Goal: Transaction & Acquisition: Purchase product/service

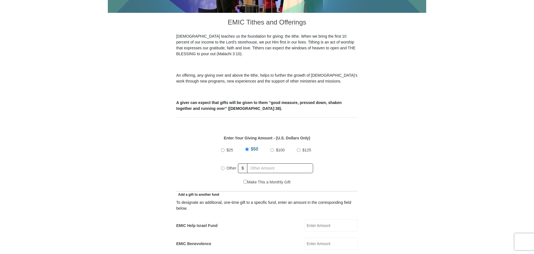
scroll to position [168, 0]
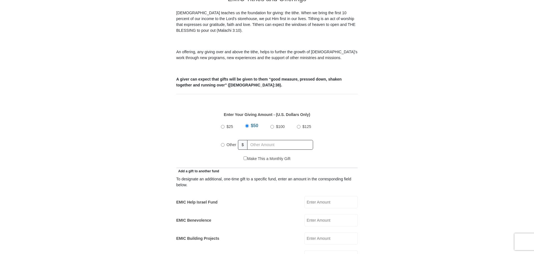
click at [272, 125] on input "$100" at bounding box center [272, 127] width 4 height 4
radio input "true"
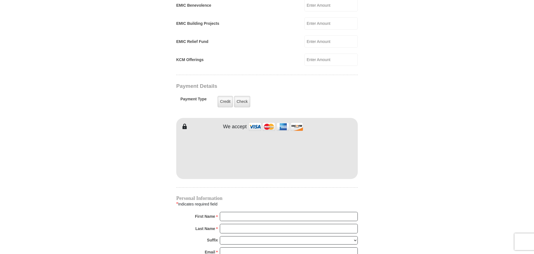
scroll to position [391, 0]
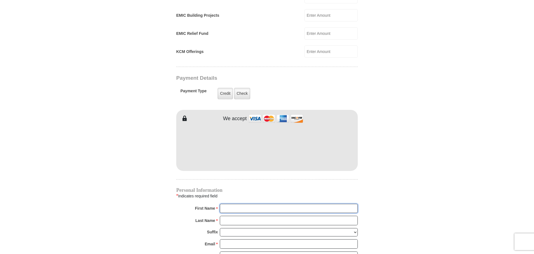
type input "[PERSON_NAME]"
click at [429, 196] on body "[GEOGRAPHIC_DATA][DEMOGRAPHIC_DATA] Online Giving Because of gifts like yours, …" at bounding box center [267, 115] width 534 height 1013
drag, startPoint x: 254, startPoint y: 202, endPoint x: 212, endPoint y: 191, distance: 43.5
click at [210, 204] on div "First Name * [PERSON_NAME] Please enter First Name" at bounding box center [267, 210] width 182 height 12
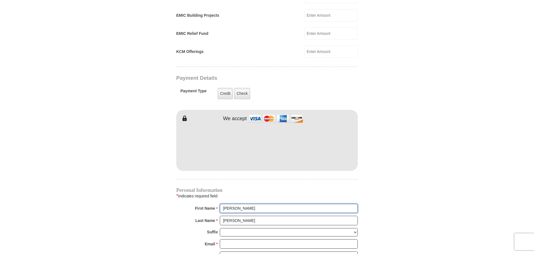
type input "[PERSON_NAME]"
click at [381, 181] on form "[GEOGRAPHIC_DATA][DEMOGRAPHIC_DATA] Online Giving Because of gifts like yours, …" at bounding box center [267, 39] width 318 height 817
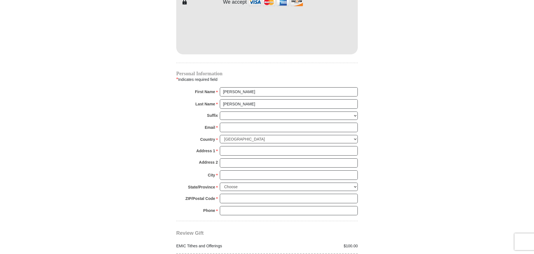
scroll to position [531, 0]
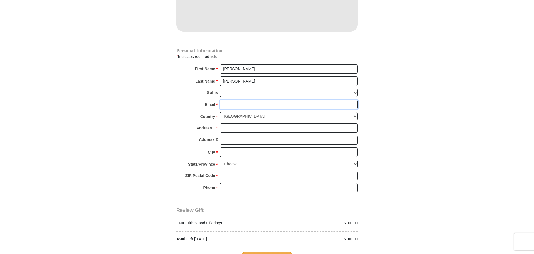
click at [237, 100] on input "Email *" at bounding box center [289, 104] width 138 height 9
click at [253, 100] on input "Email *" at bounding box center [289, 104] width 138 height 9
type input "[EMAIL_ADDRESS][DOMAIN_NAME]"
click at [262, 123] on input "Address 1 *" at bounding box center [289, 127] width 138 height 9
type input "[STREET_ADDRESS][PERSON_NAME]"
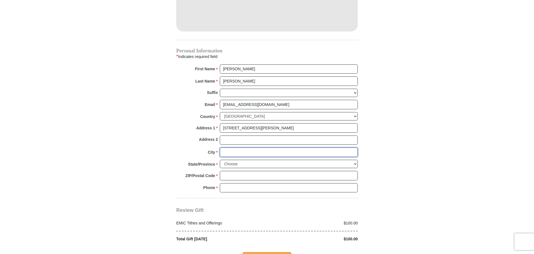
type input "PHOENIX"
select select "AZ"
type input "85086"
type input "6025492065"
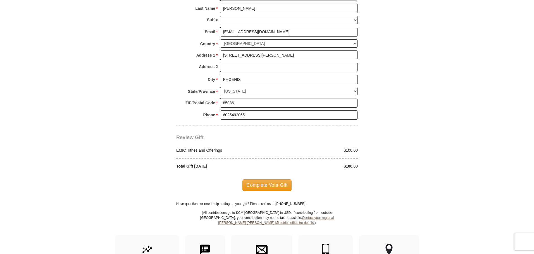
scroll to position [614, 0]
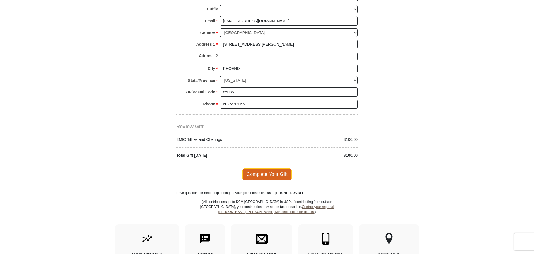
click at [266, 169] on span "Complete Your Gift" at bounding box center [266, 175] width 49 height 12
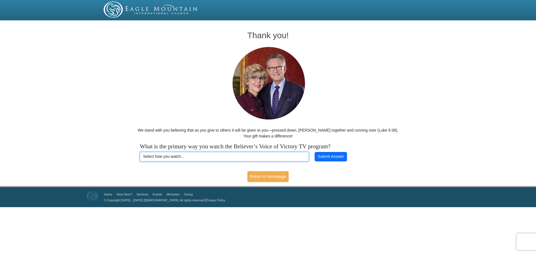
click at [218, 159] on select "Select how you watch... Daystar Morning Daystar Evening KCM.org GoVictory.com V…" at bounding box center [224, 156] width 169 height 9
select select "VICTORYCOM"
click at [140, 152] on select "Select how you watch... Daystar Morning Daystar Evening KCM.org GoVictory.com V…" at bounding box center [224, 156] width 169 height 9
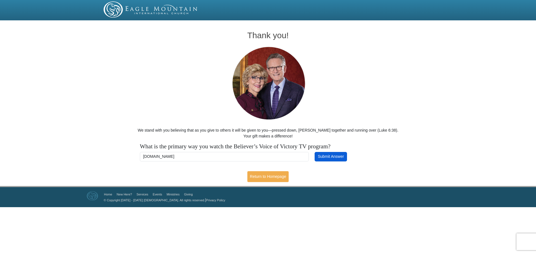
click at [338, 158] on button "Submit Answer" at bounding box center [331, 156] width 32 height 9
